Goal: Task Accomplishment & Management: Use online tool/utility

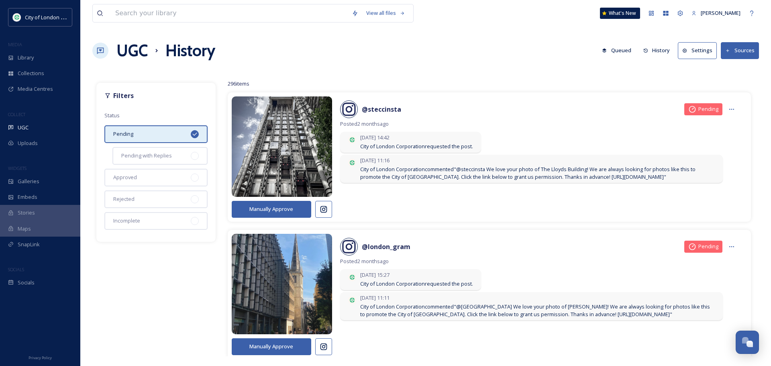
click at [435, 55] on div "UGC History Queued History Settings Sources" at bounding box center [425, 51] width 667 height 24
click at [626, 51] on button "Queued" at bounding box center [616, 51] width 37 height 16
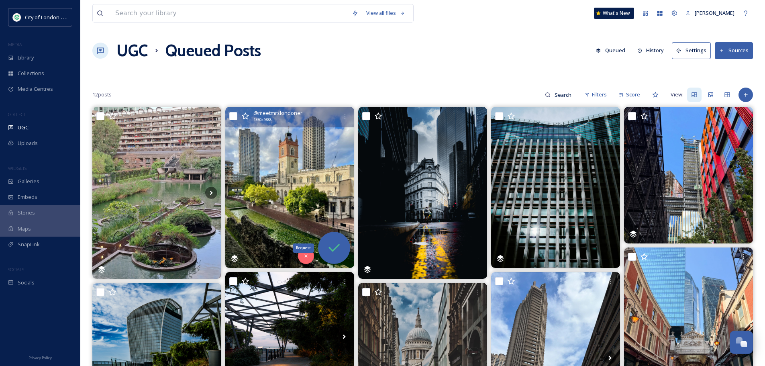
click at [332, 238] on div "Request" at bounding box center [334, 248] width 32 height 32
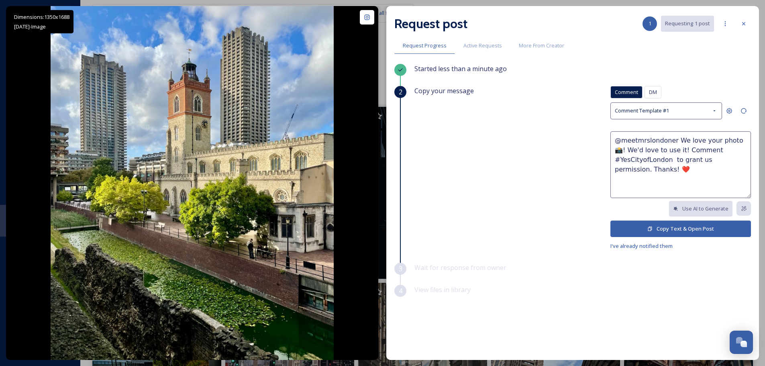
click at [730, 139] on textarea "@meetmrslondoner We love your photo 📸! We'd love to use it! Comment #YesCityofL…" at bounding box center [681, 164] width 141 height 67
drag, startPoint x: 648, startPoint y: 148, endPoint x: 631, endPoint y: 163, distance: 22.5
click at [631, 163] on textarea "@meetmrslondoner We love your photo St [PERSON_NAME] Cripplegate 📸! We'd love t…" at bounding box center [681, 164] width 141 height 67
type textarea "@meetmrslondoner We love your photo St [PERSON_NAME] Cripplegate 📸! We'd love t…"
click at [687, 225] on button "Copy Text & Open Post" at bounding box center [681, 229] width 141 height 16
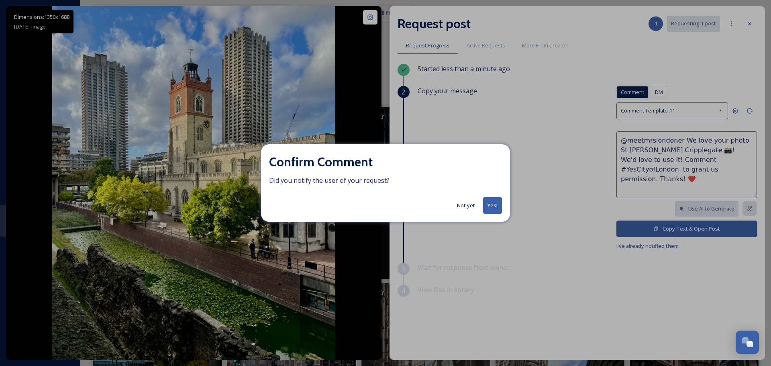
click at [488, 207] on button "Yes!" at bounding box center [492, 205] width 19 height 16
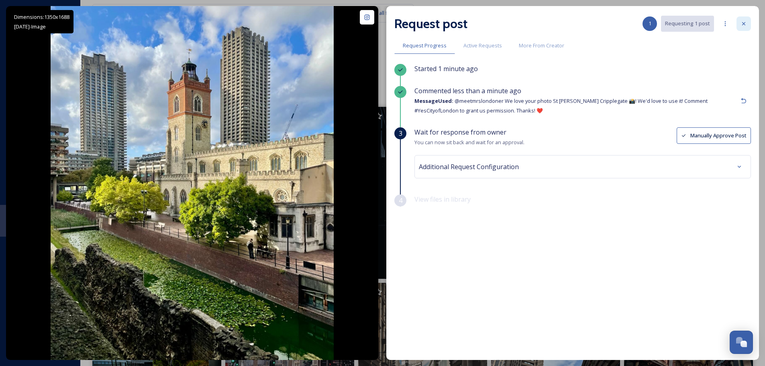
click at [746, 22] on icon at bounding box center [744, 23] width 6 height 6
